Goal: Register for event/course

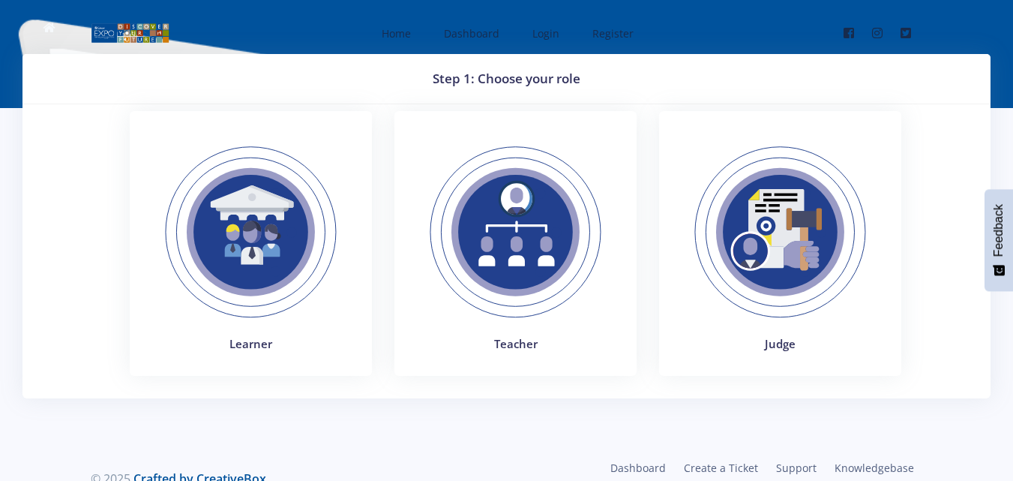
click at [292, 238] on img at bounding box center [251, 232] width 206 height 206
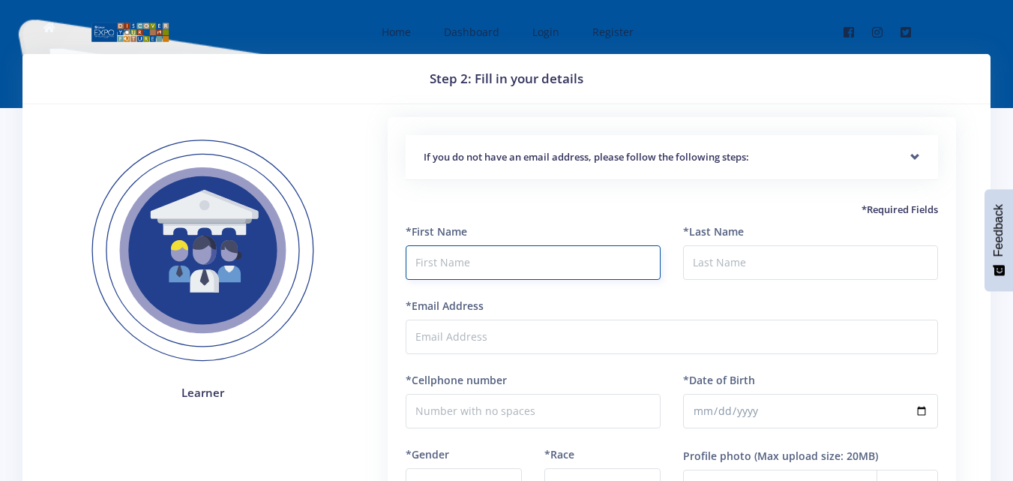
click at [467, 268] on input "text" at bounding box center [533, 262] width 255 height 34
type input "N"
type input "Lerato Nomthandazo"
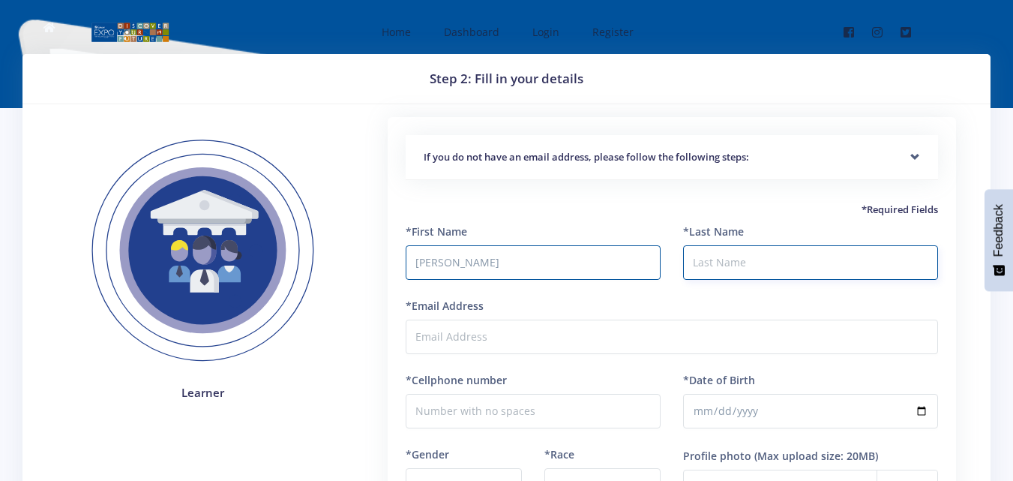
click at [713, 267] on input "*Last Name" at bounding box center [810, 262] width 255 height 34
type input "Masanabo"
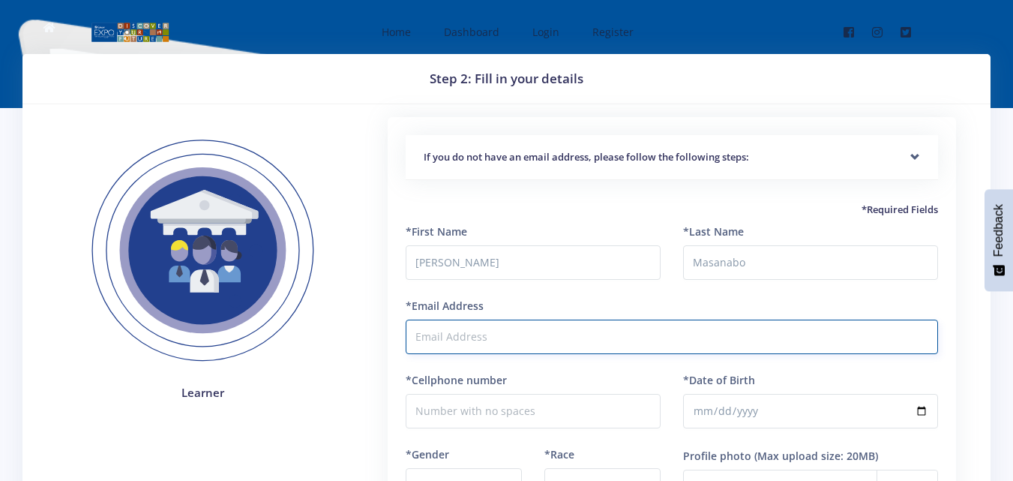
click at [499, 334] on input "*Email Address" at bounding box center [672, 336] width 532 height 34
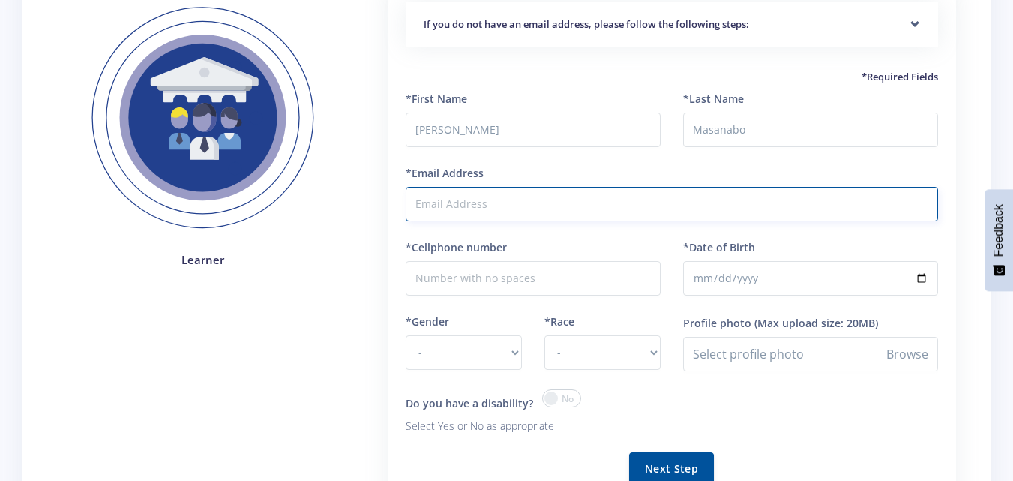
scroll to position [130, 0]
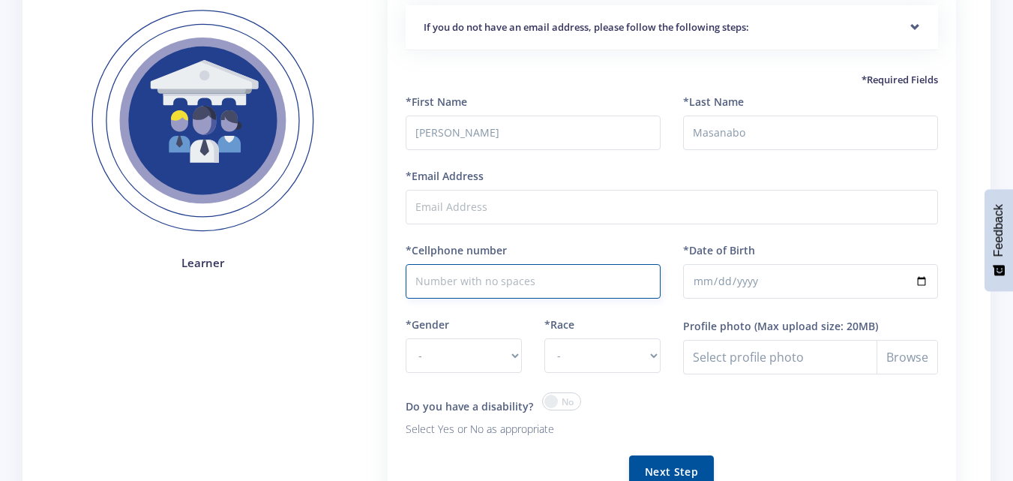
click at [505, 286] on input "*Cellphone number" at bounding box center [533, 281] width 255 height 34
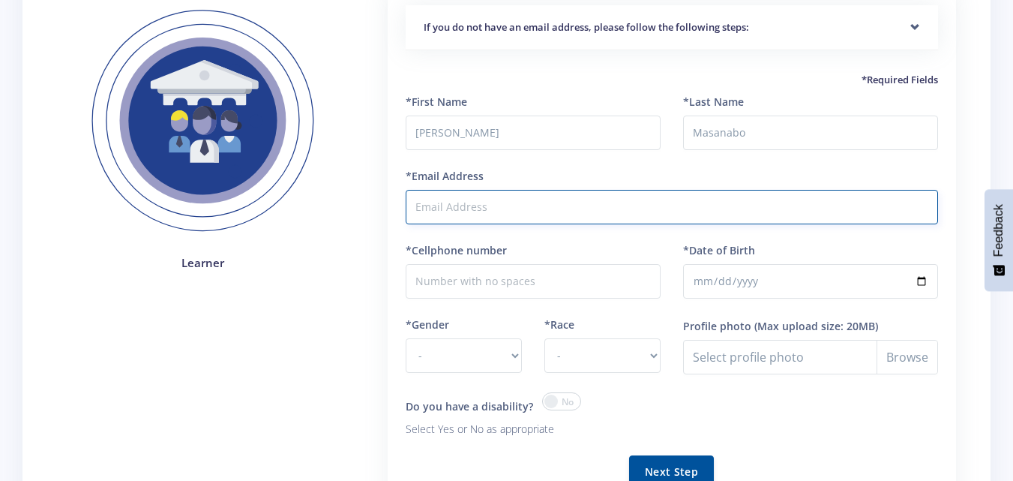
click at [472, 204] on input "*Email Address" at bounding box center [672, 207] width 532 height 34
type input "[EMAIL_ADDRESS][DOMAIN_NAME]"
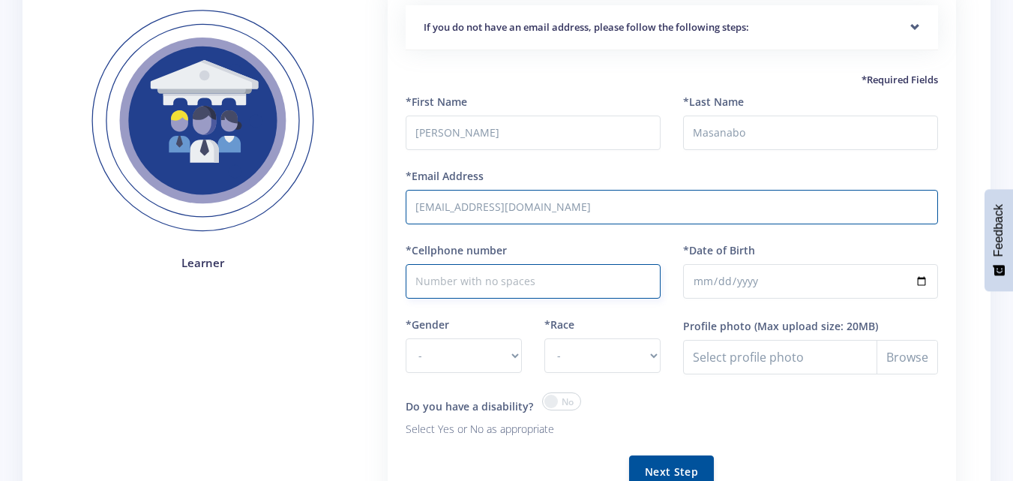
click at [511, 277] on input "*Cellphone number" at bounding box center [533, 281] width 255 height 34
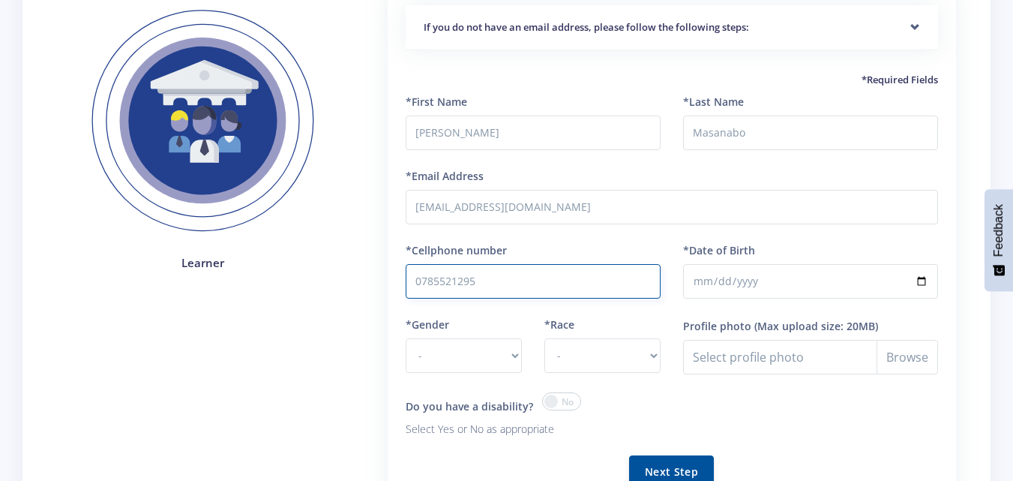
type input "0785521295"
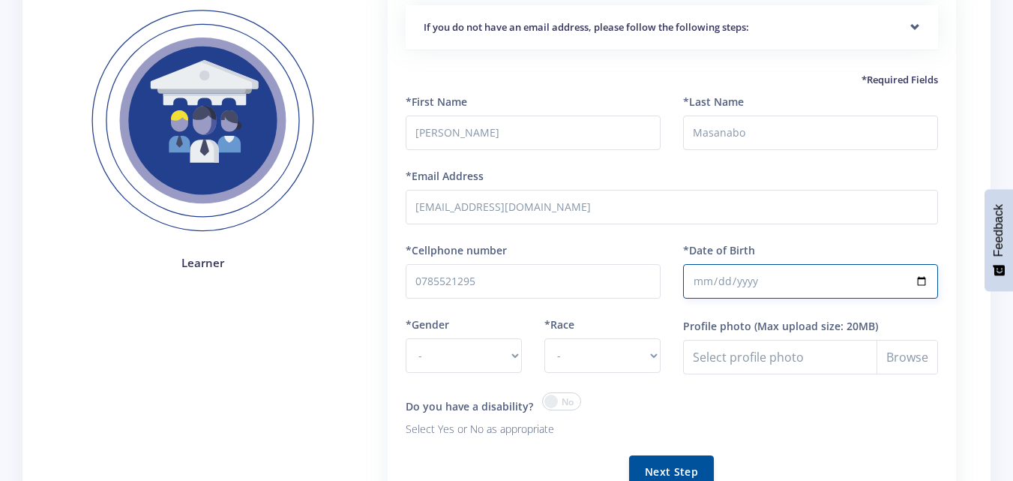
click at [703, 280] on input "*Date of Birth" at bounding box center [810, 281] width 255 height 34
type input "2010-09-17"
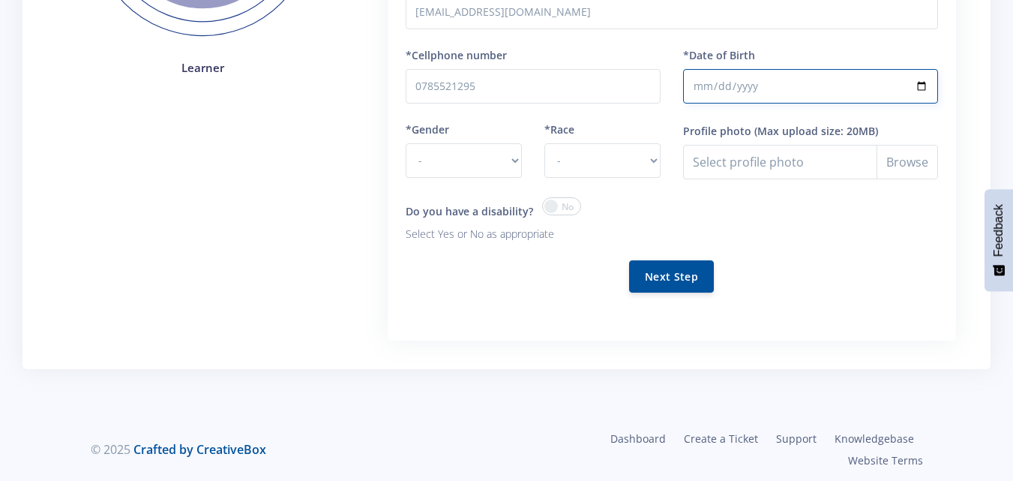
scroll to position [329, 0]
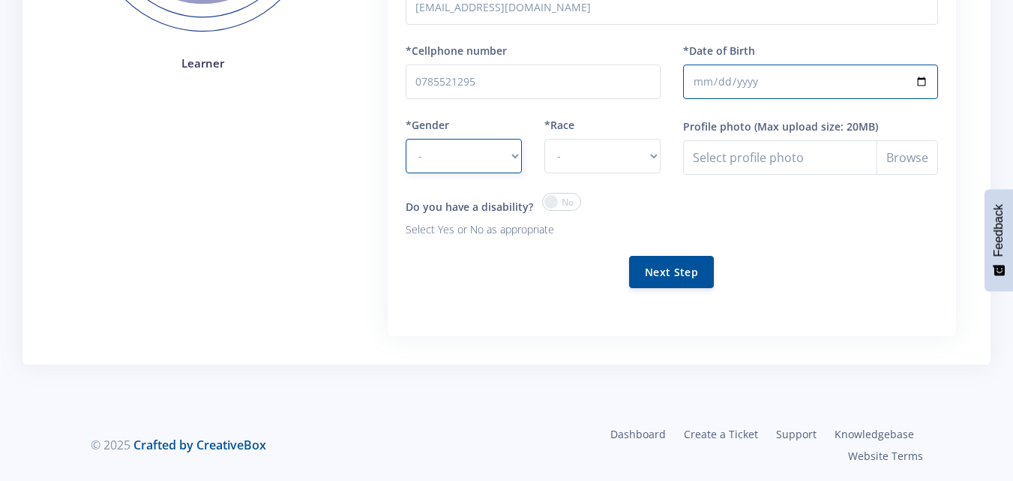
click at [514, 159] on select "- Male Female" at bounding box center [464, 156] width 116 height 34
select select "F"
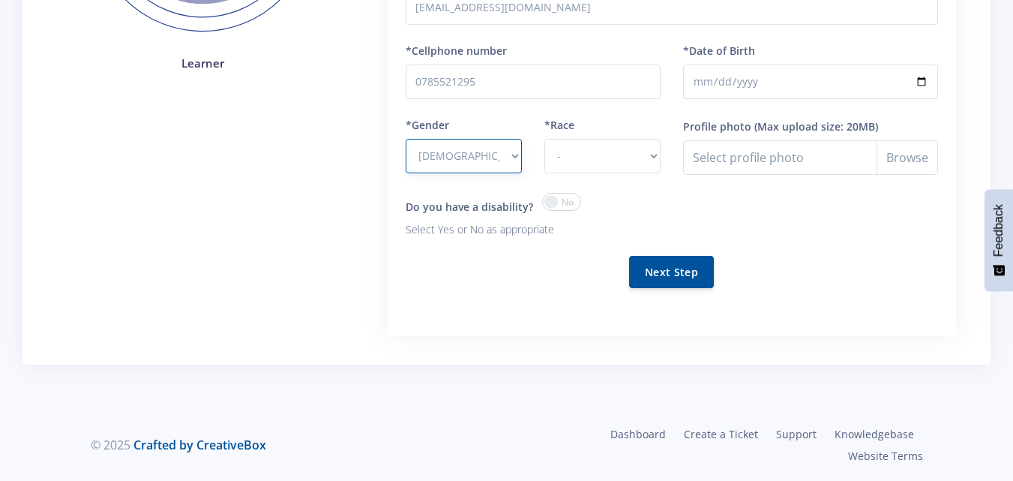
click at [406, 139] on select "- Male Female" at bounding box center [464, 156] width 116 height 34
click at [652, 156] on select "- African Asian Coloured Indian White Other" at bounding box center [602, 156] width 116 height 34
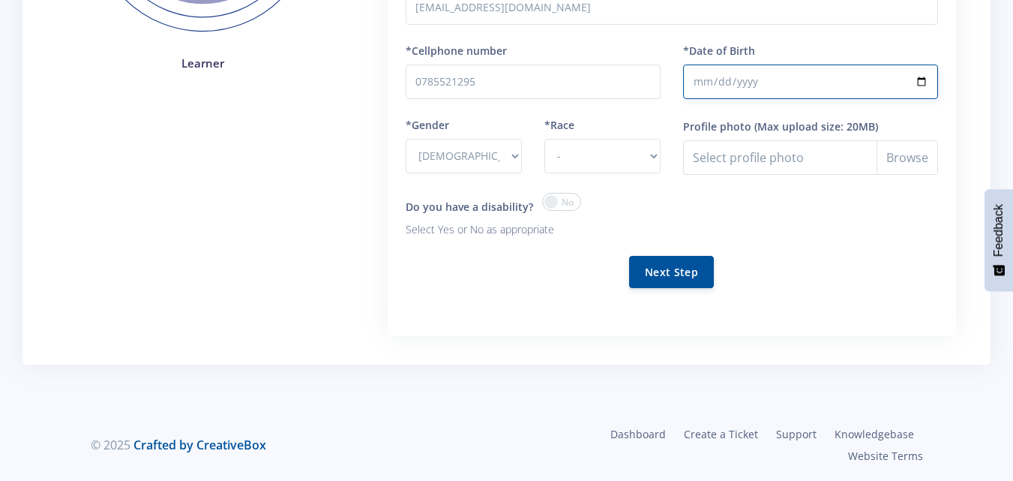
click at [754, 80] on input "2010-09-17" at bounding box center [810, 81] width 255 height 34
click at [748, 81] on input "2010-09-17" at bounding box center [810, 81] width 255 height 34
type input "2010-09-07"
click at [513, 158] on select "- Male Female" at bounding box center [464, 156] width 116 height 34
click at [618, 178] on div "*Race - African Asian Coloured Indian White Other" at bounding box center [602, 155] width 139 height 76
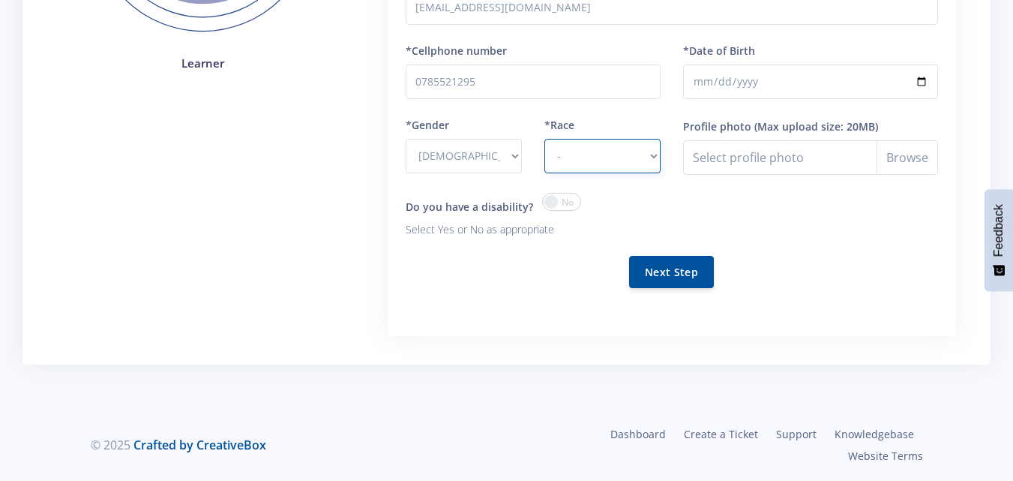
click at [654, 156] on select "- African Asian Coloured Indian White Other" at bounding box center [602, 156] width 116 height 34
select select "[DEMOGRAPHIC_DATA]"
click at [544, 139] on select "- African Asian Coloured Indian White Other" at bounding box center [602, 156] width 116 height 34
click at [682, 262] on button "Next Step" at bounding box center [671, 271] width 85 height 32
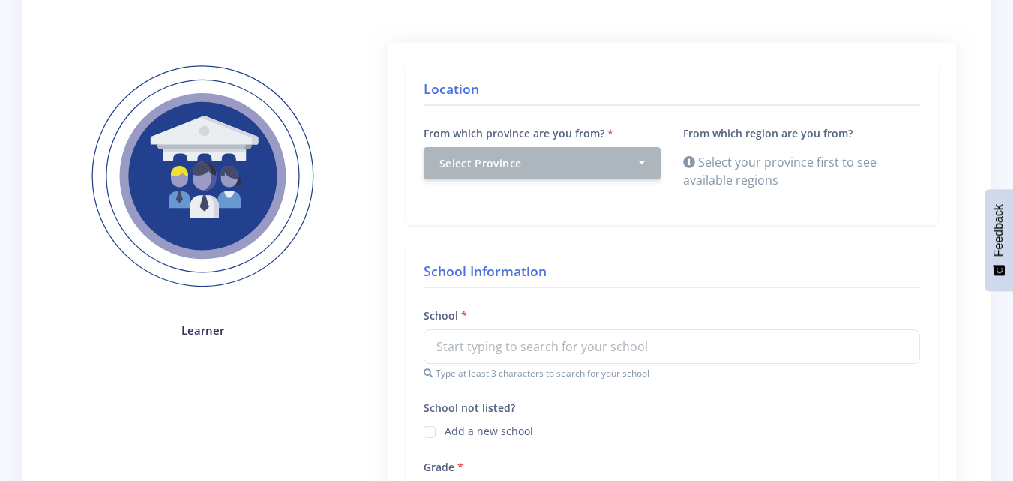
scroll to position [130, 0]
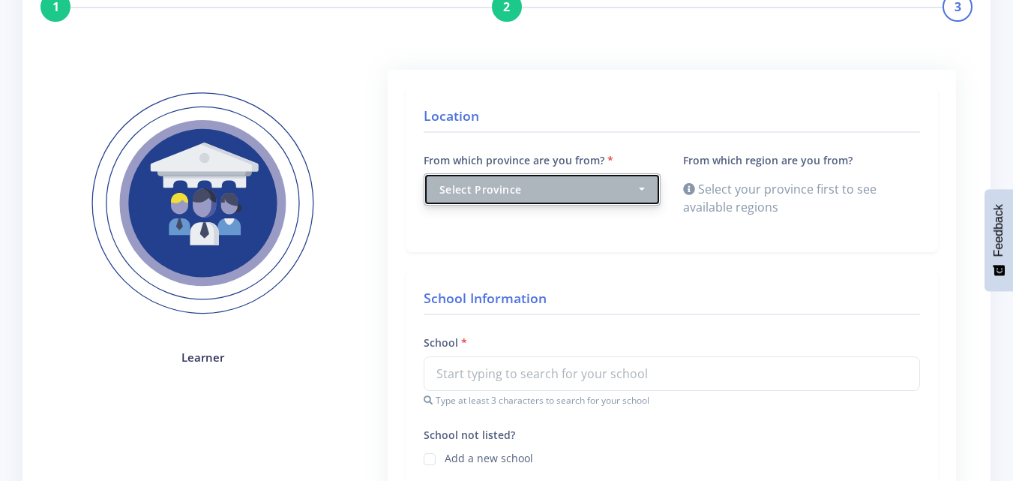
click at [639, 184] on button "Select Province" at bounding box center [542, 189] width 237 height 32
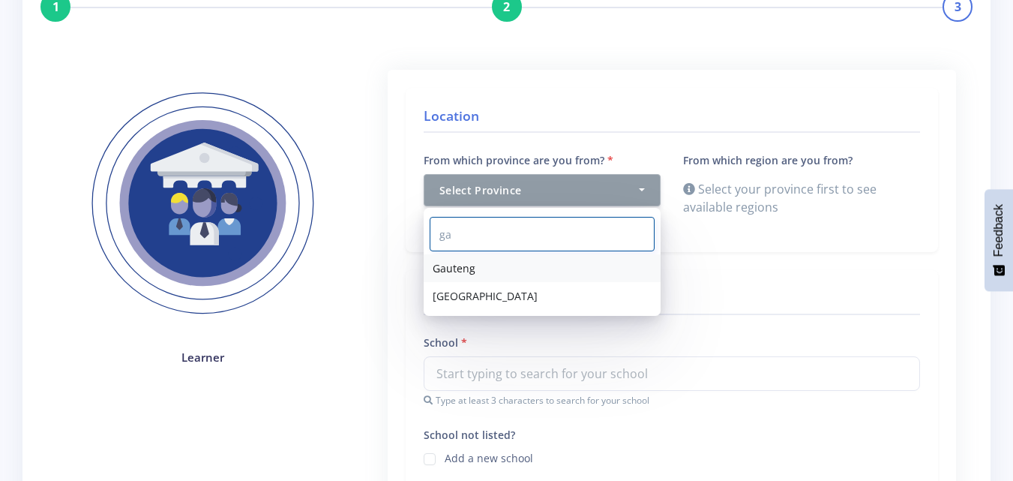
type input "ga"
click at [539, 277] on link "Gauteng" at bounding box center [542, 268] width 237 height 28
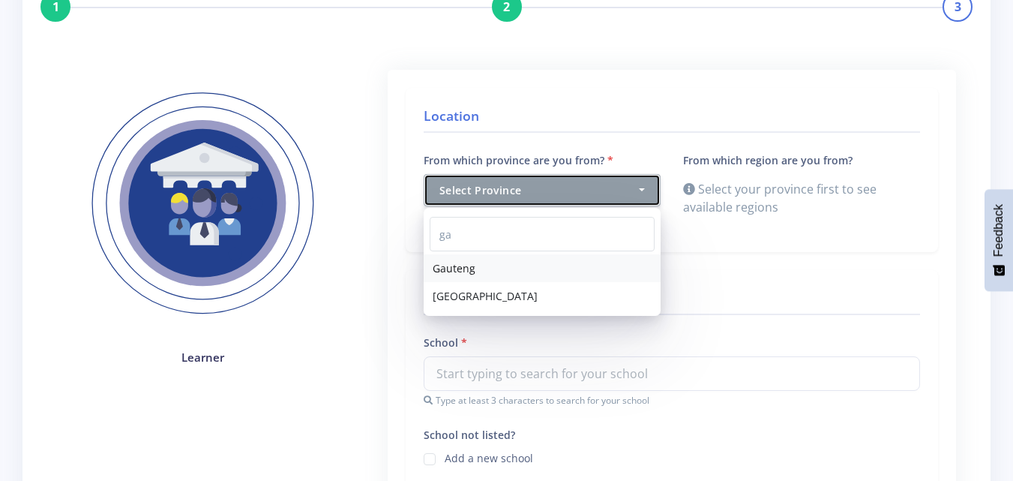
select select "7"
click at [539, 288] on h4 "School Information" at bounding box center [672, 301] width 496 height 27
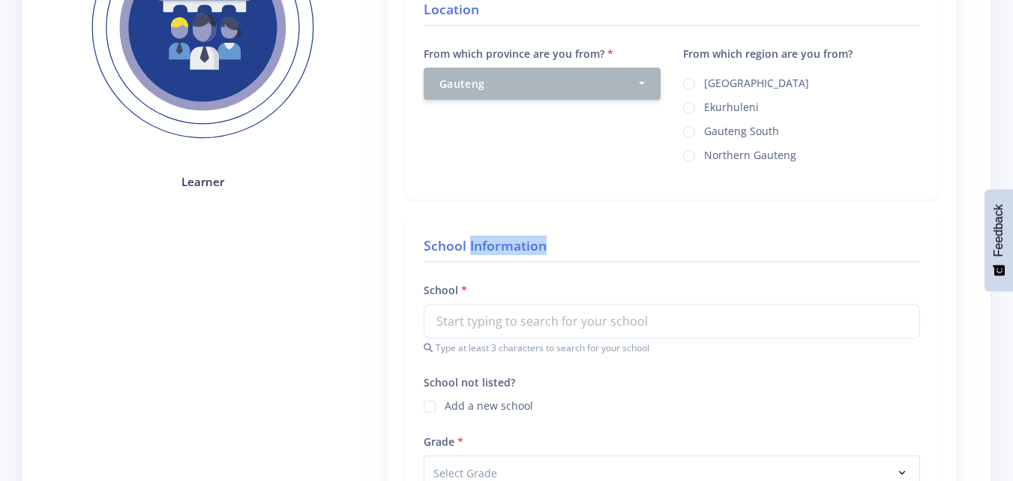
scroll to position [331, 0]
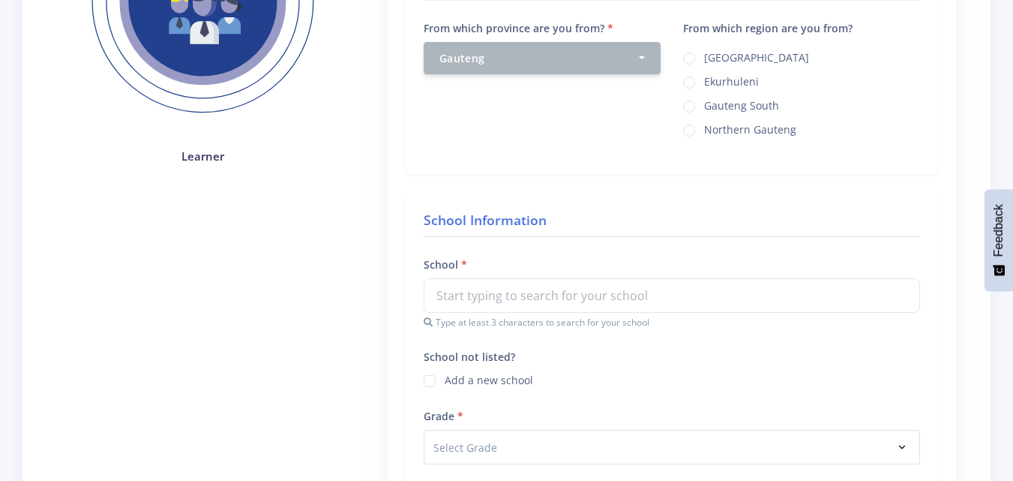
drag, startPoint x: 544, startPoint y: 273, endPoint x: 541, endPoint y: 286, distance: 13.8
click at [541, 286] on div "School Type at least 3 characters to search for your school" at bounding box center [672, 292] width 496 height 74
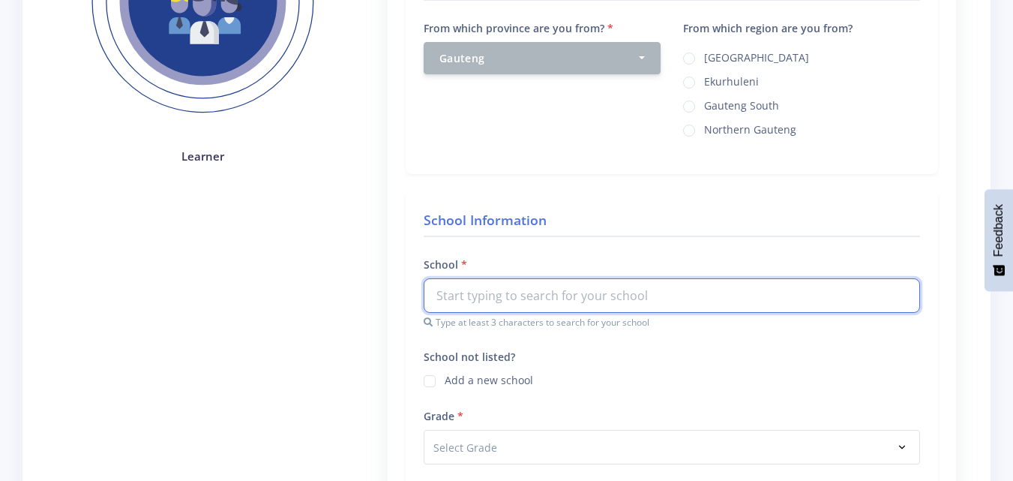
click at [541, 286] on input "text" at bounding box center [672, 295] width 496 height 34
click at [537, 297] on input "text" at bounding box center [672, 295] width 496 height 34
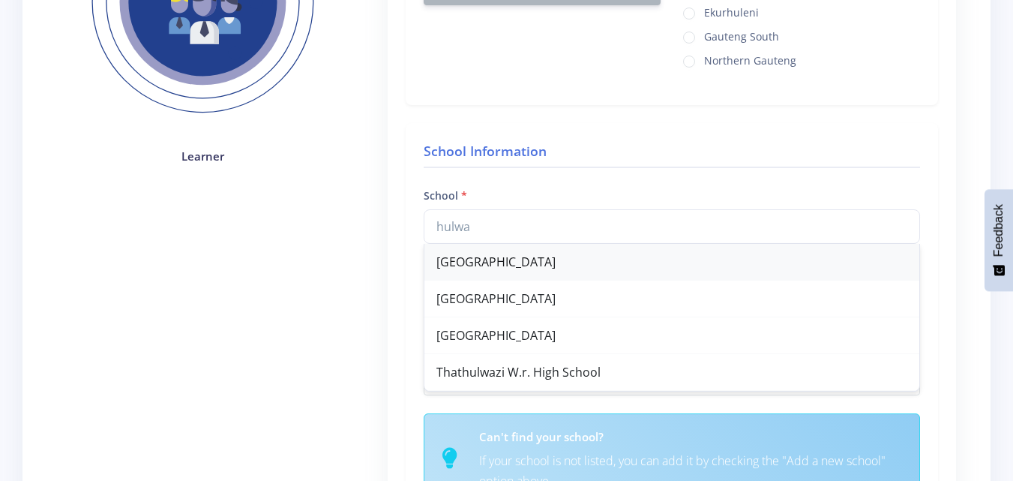
click at [523, 256] on div "[GEOGRAPHIC_DATA]" at bounding box center [671, 262] width 495 height 37
type input "[GEOGRAPHIC_DATA]"
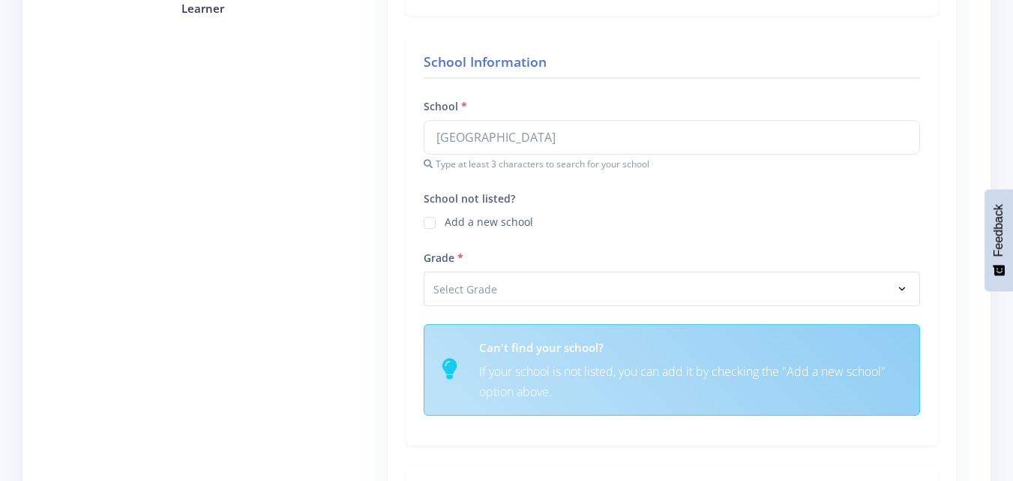
scroll to position [481, 0]
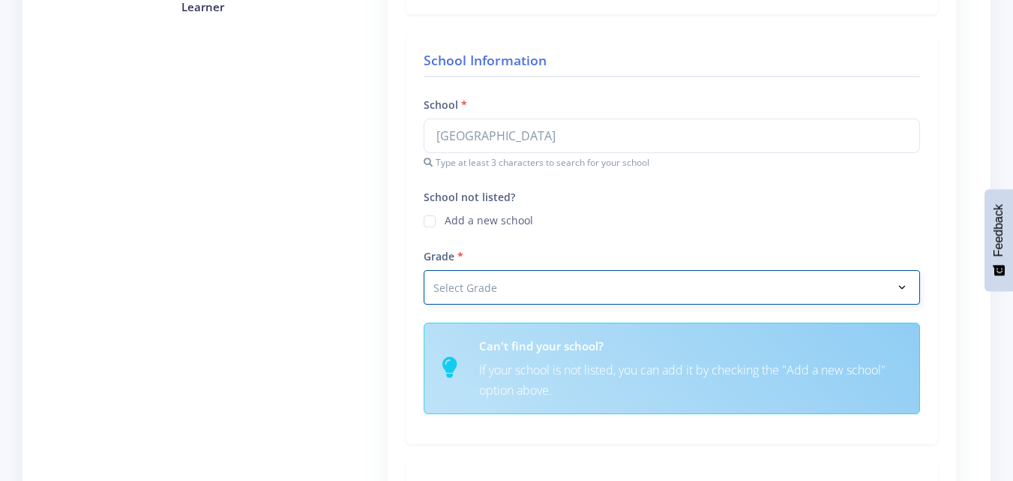
click at [512, 286] on select "Select Grade Grade 4 Grade 5 Grade 6 Grade 7" at bounding box center [672, 287] width 496 height 34
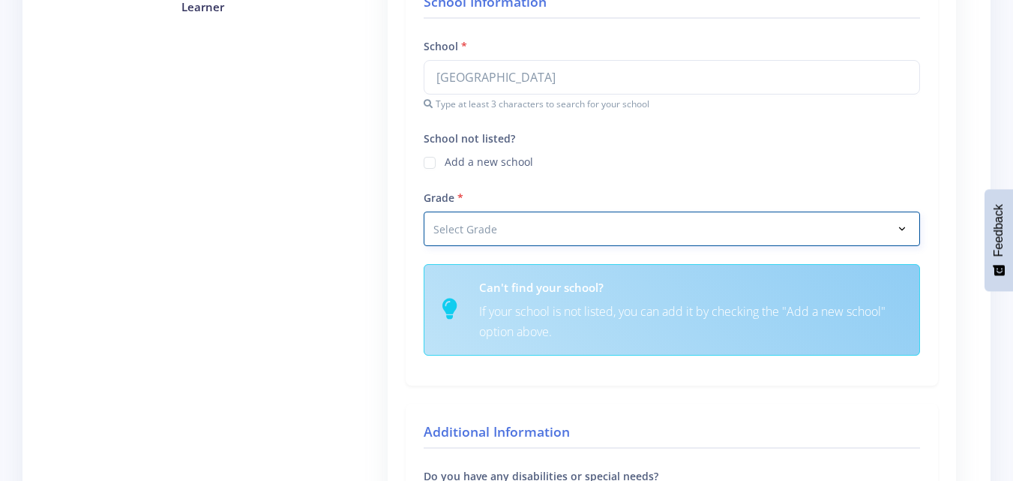
select select "Grade 9"
click at [424, 211] on select "Select Grade Grade 4 Grade 5 Grade 6 Grade 7" at bounding box center [672, 228] width 496 height 34
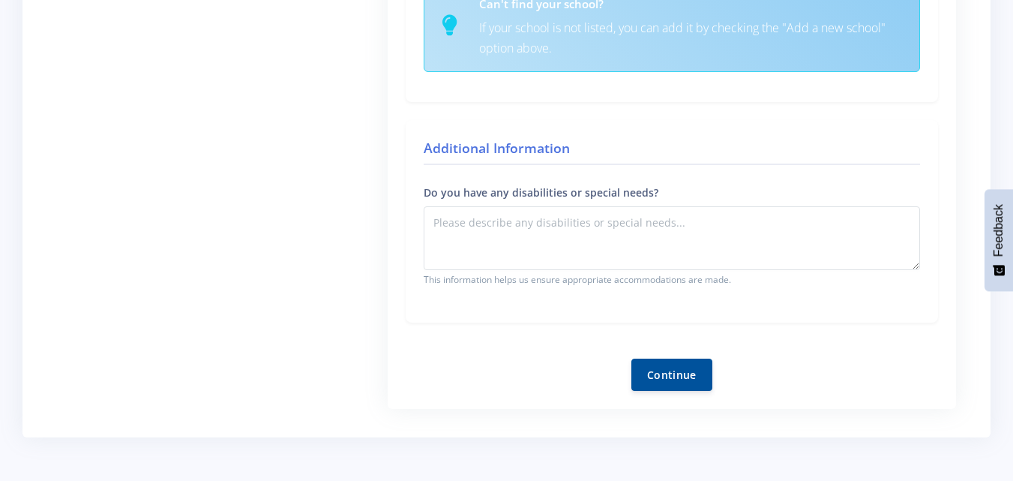
scroll to position [765, 0]
click at [685, 370] on button "Continue" at bounding box center [671, 373] width 81 height 32
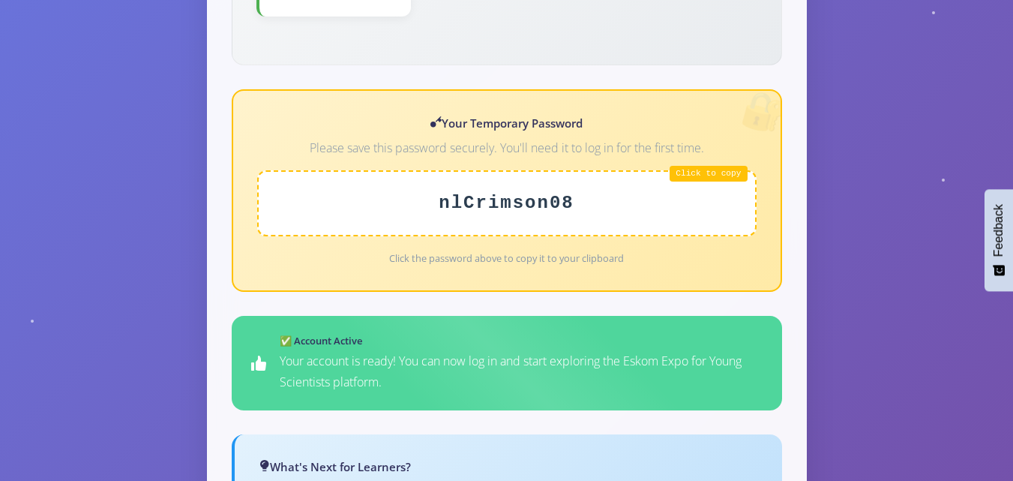
scroll to position [631, 0]
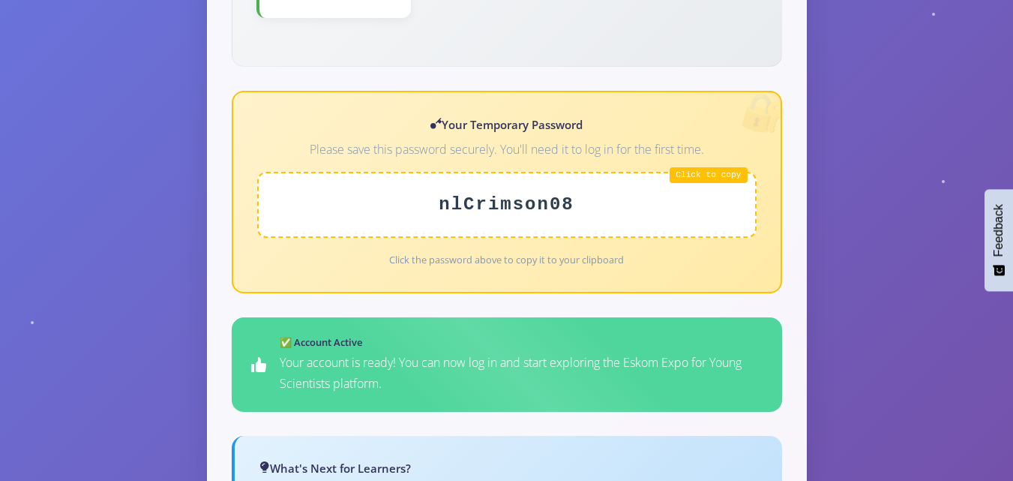
click at [550, 196] on div "nlCrimson08" at bounding box center [506, 205] width 499 height 66
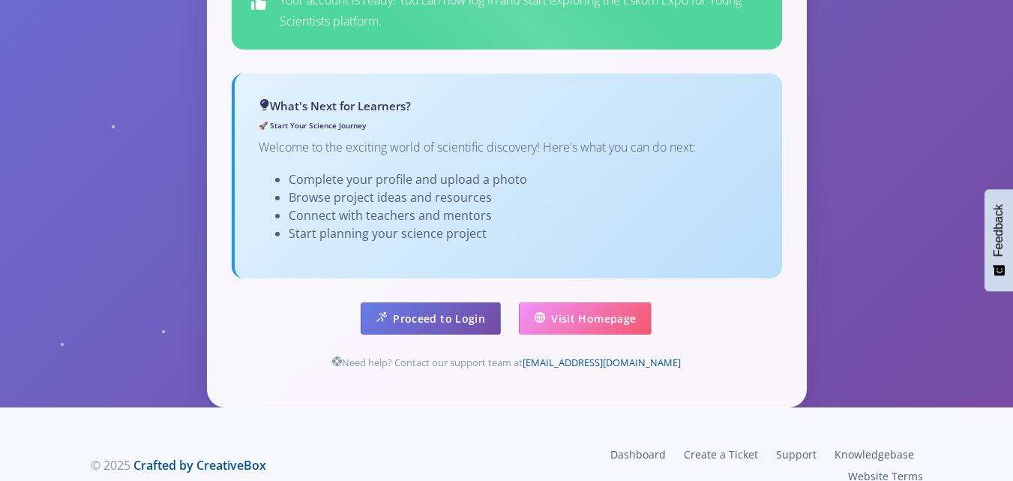
scroll to position [994, 0]
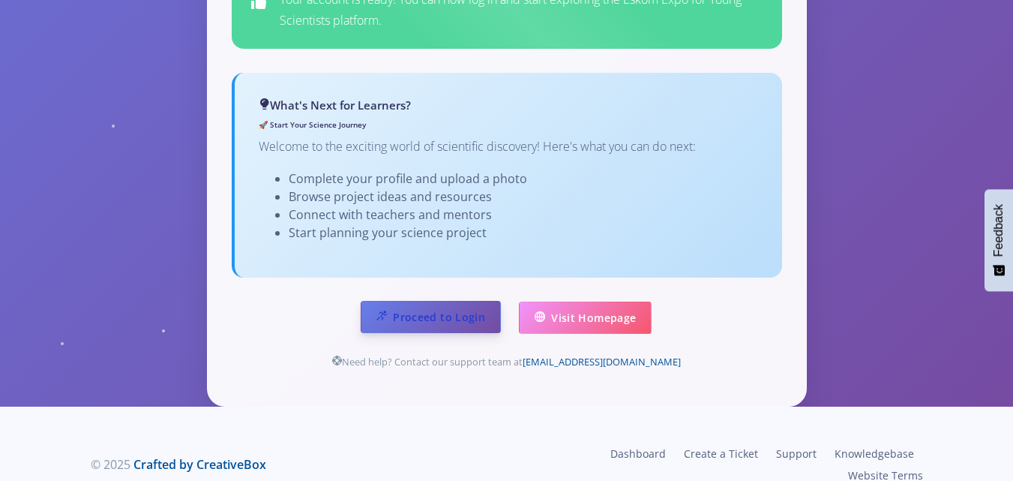
click at [422, 301] on link "Proceed to Login" at bounding box center [431, 317] width 140 height 32
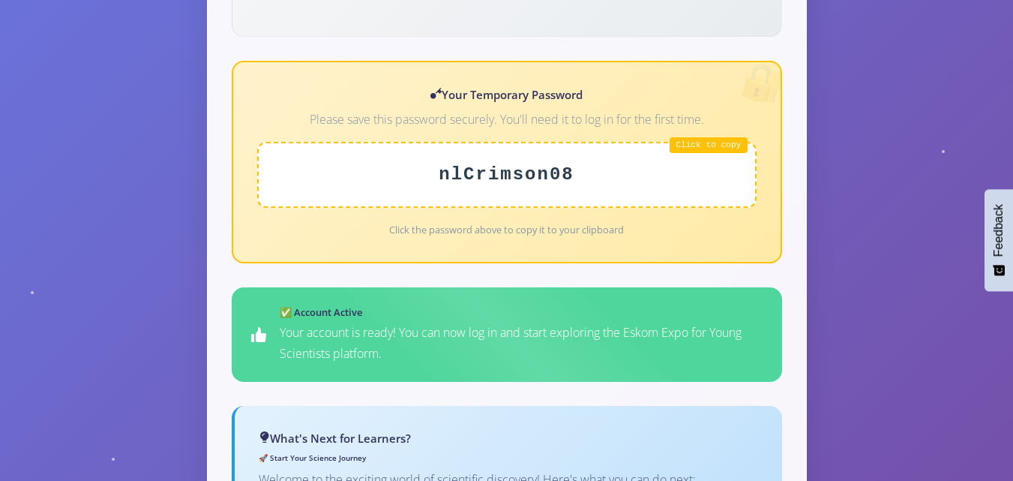
scroll to position [660, 0]
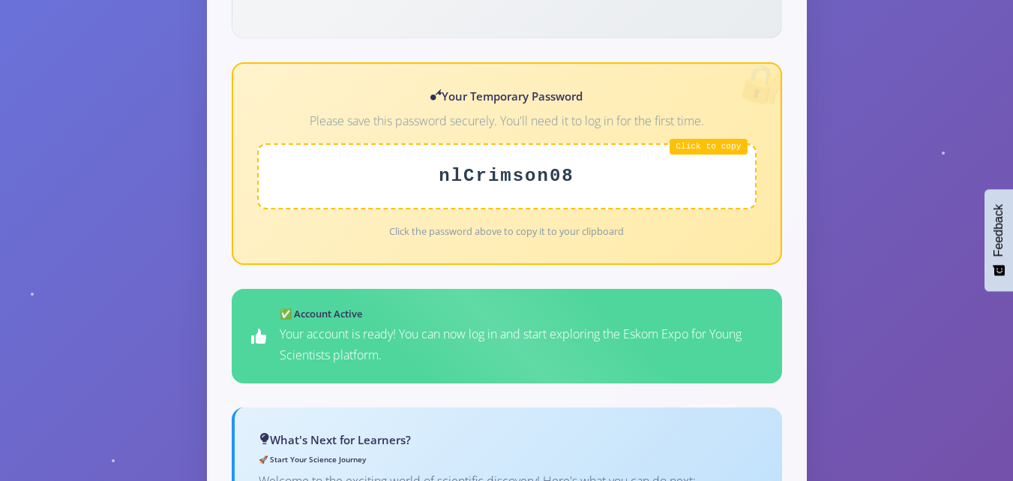
click at [453, 245] on div "Your Temporary Password Please save this password securely. You'll need it to l…" at bounding box center [507, 163] width 550 height 202
click at [494, 232] on div "Your Temporary Password Please save this password securely. You'll need it to l…" at bounding box center [507, 163] width 550 height 202
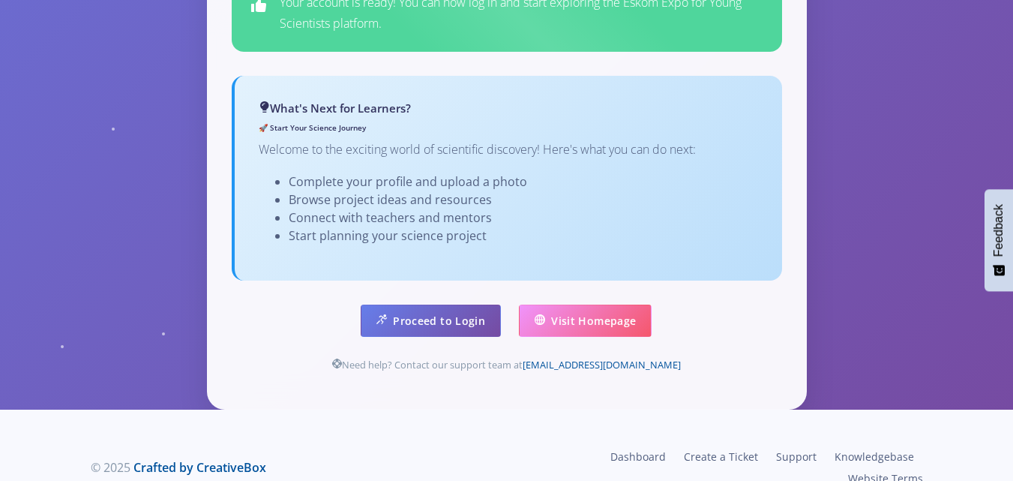
scroll to position [994, 0]
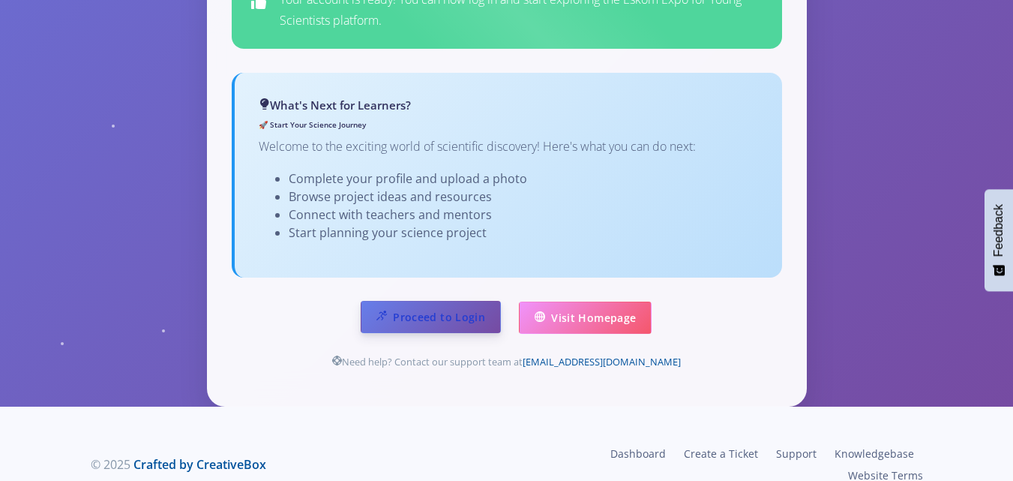
click at [445, 301] on link "Proceed to Login" at bounding box center [431, 317] width 140 height 32
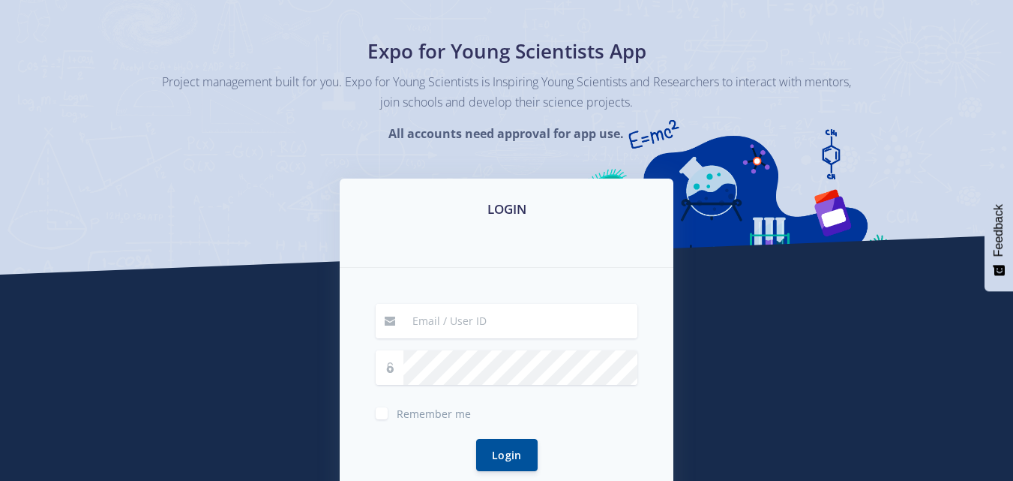
scroll to position [202, 0]
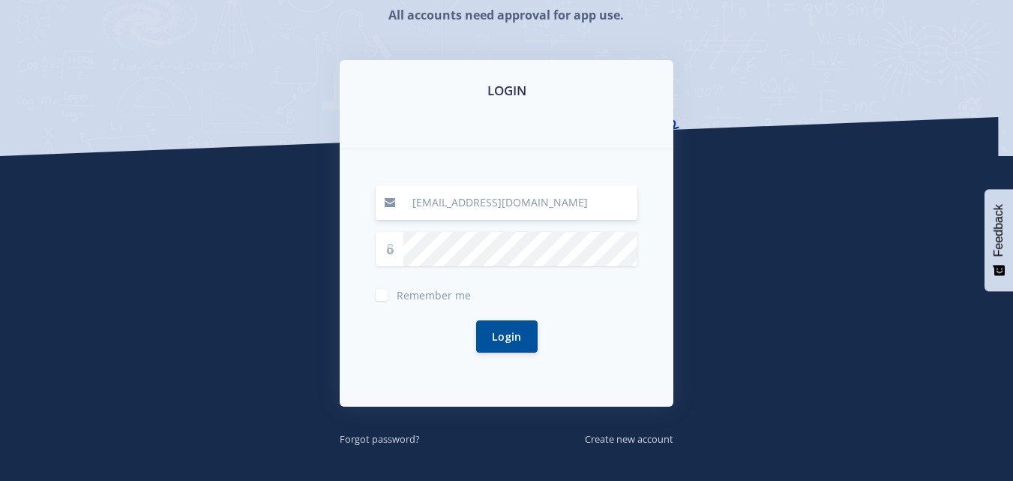
click at [550, 214] on input "[EMAIL_ADDRESS][DOMAIN_NAME]" at bounding box center [520, 202] width 234 height 34
type input "m"
type input "[EMAIL_ADDRESS][DOMAIN_NAME]"
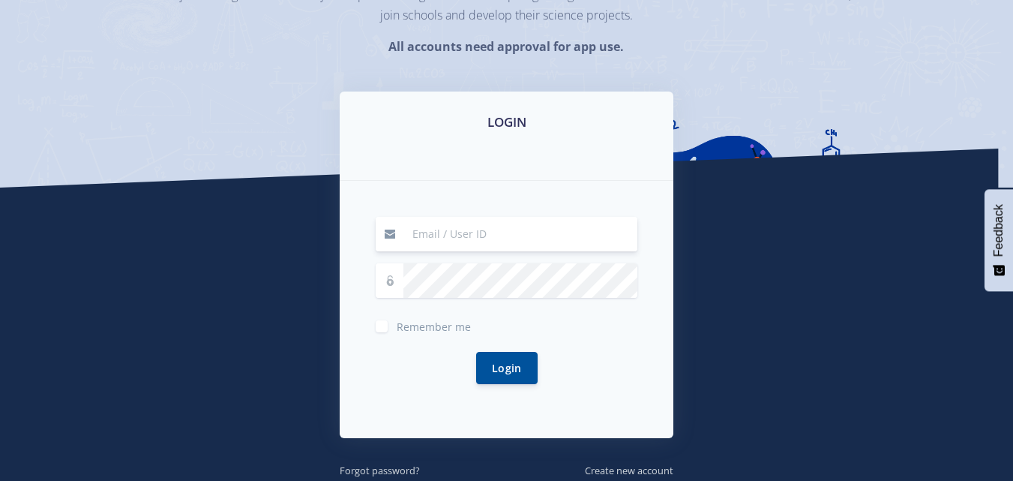
scroll to position [176, 0]
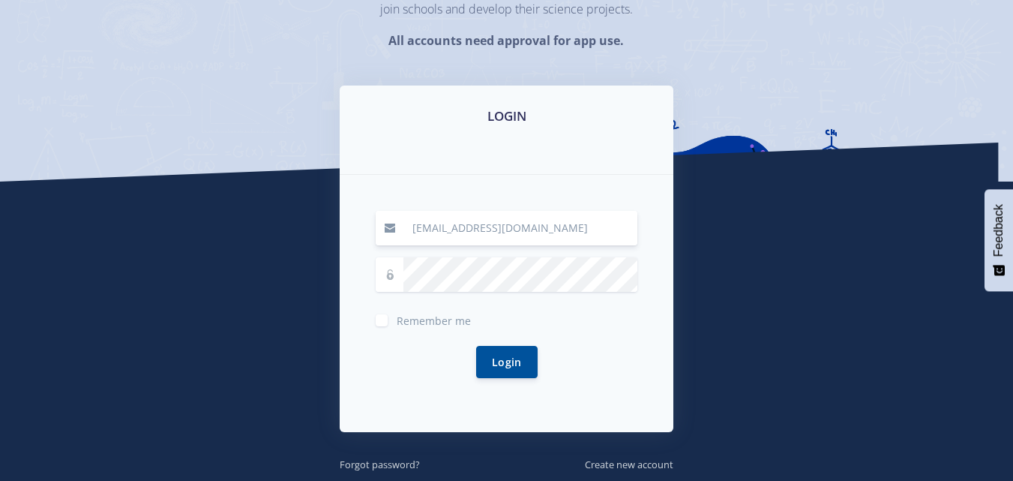
click at [562, 221] on input "modubuannah0@gmail.com" at bounding box center [520, 228] width 234 height 34
type input "m"
type input "n"
type input "[EMAIL_ADDRESS][DOMAIN_NAME]"
click at [359, 365] on div "leratonomthandazomasanabo@gmail.com Remember me Login" at bounding box center [507, 303] width 334 height 257
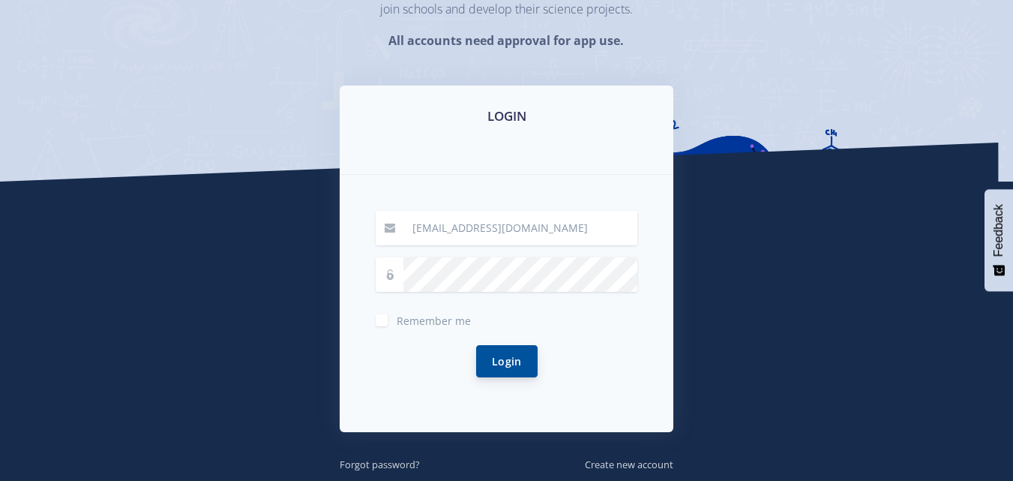
click at [487, 358] on button "Login" at bounding box center [506, 361] width 61 height 32
